Goal: Information Seeking & Learning: Learn about a topic

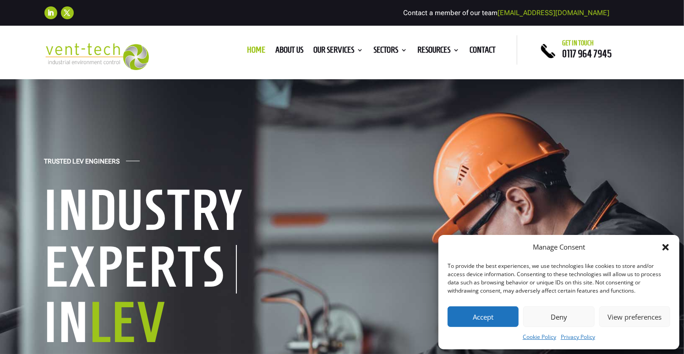
click at [589, 319] on button "Deny" at bounding box center [558, 317] width 71 height 21
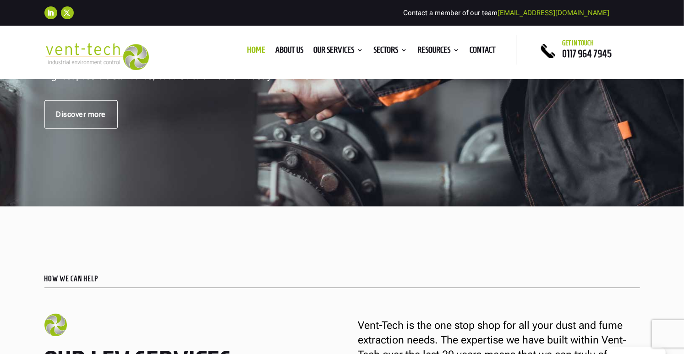
scroll to position [48, 0]
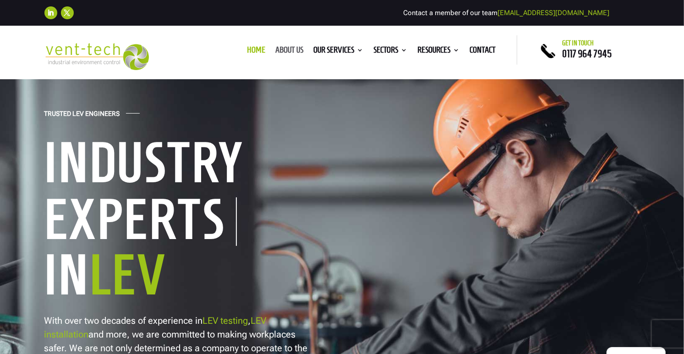
click at [279, 53] on link "About us" at bounding box center [289, 52] width 28 height 10
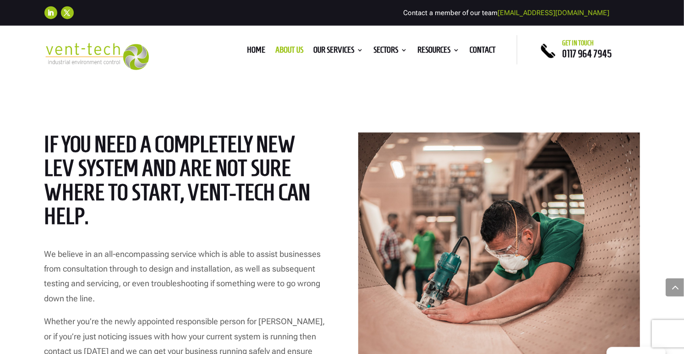
scroll to position [1192, 0]
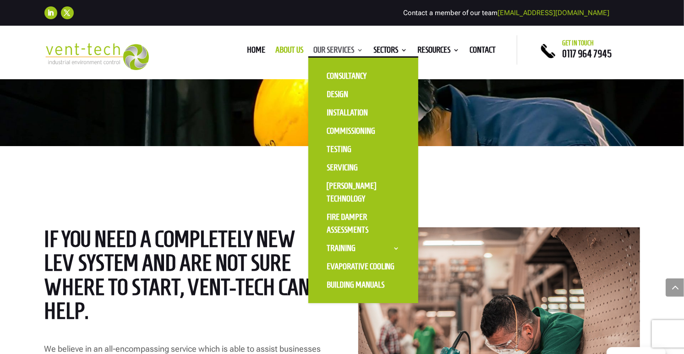
click at [332, 49] on link "Our Services" at bounding box center [338, 52] width 50 height 10
